Goal: Information Seeking & Learning: Learn about a topic

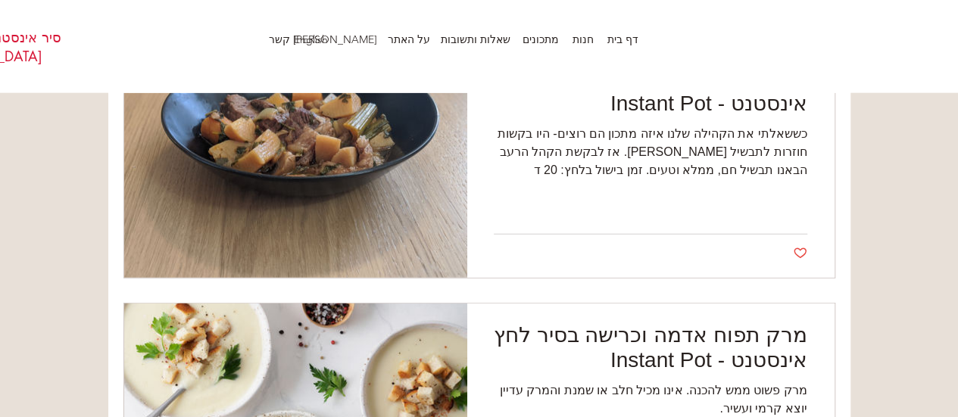
scroll to position [1742, 0]
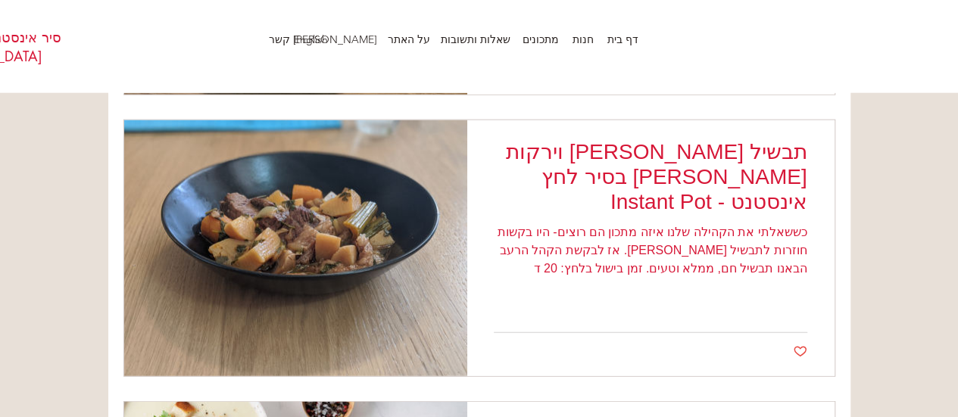
click at [670, 167] on h2 "תבשיל [PERSON_NAME] וירקות [PERSON_NAME] בסיר לחץ אינסטנט - Instant Pot" at bounding box center [651, 176] width 314 height 75
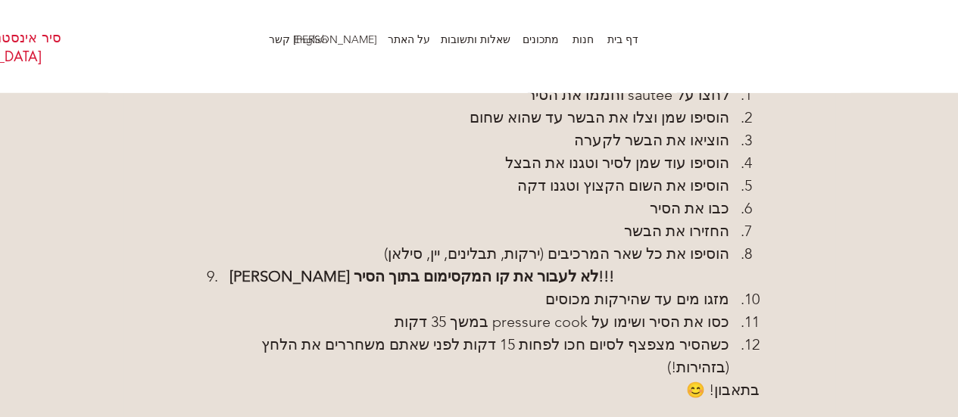
scroll to position [1893, 0]
